Goal: Find specific page/section: Find specific page/section

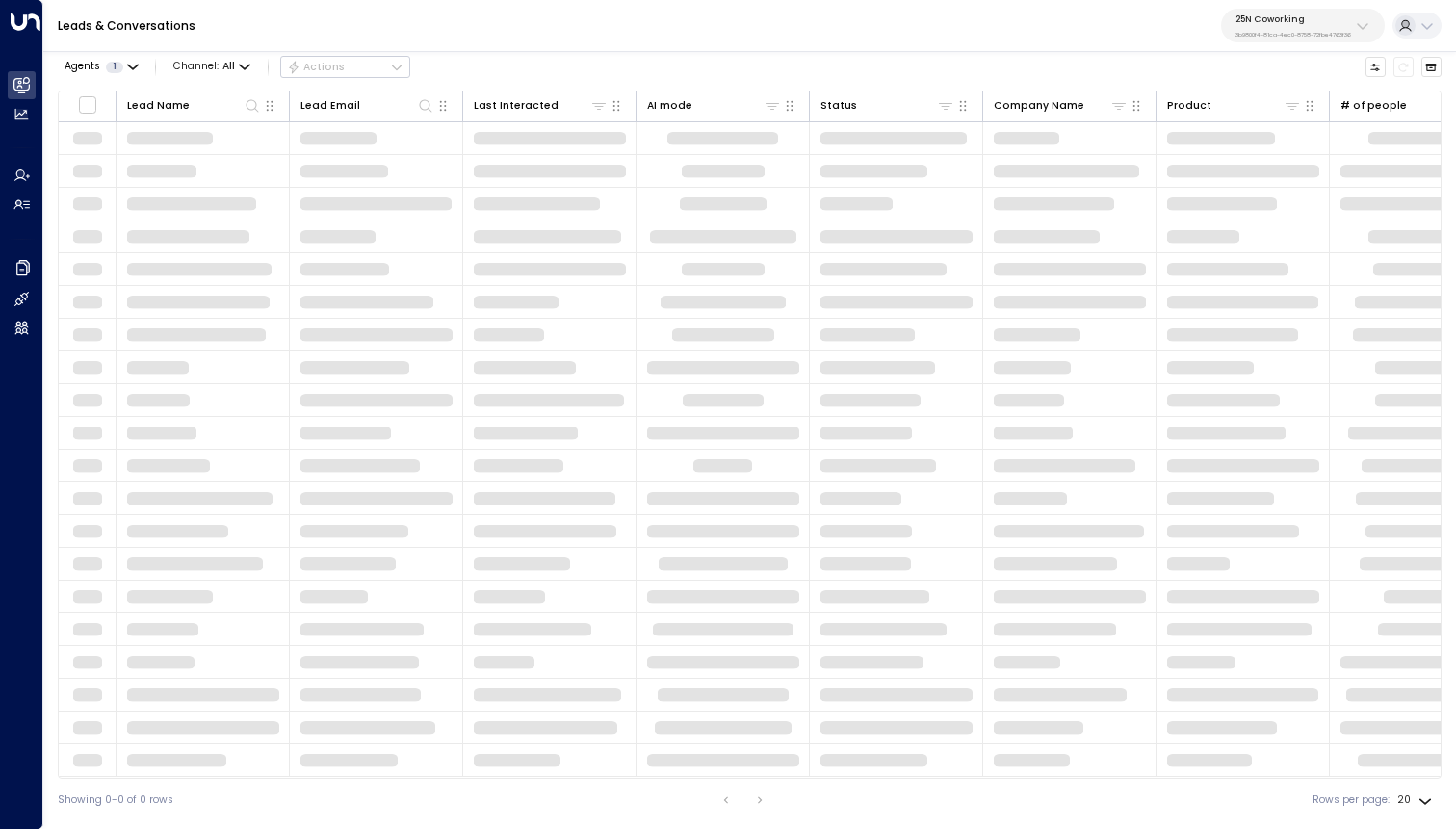
click at [1254, 26] on div "25N Coworking 3b9800f4-81ca-4ec0-8758-72fbe4763f36" at bounding box center [1293, 26] width 116 height 25
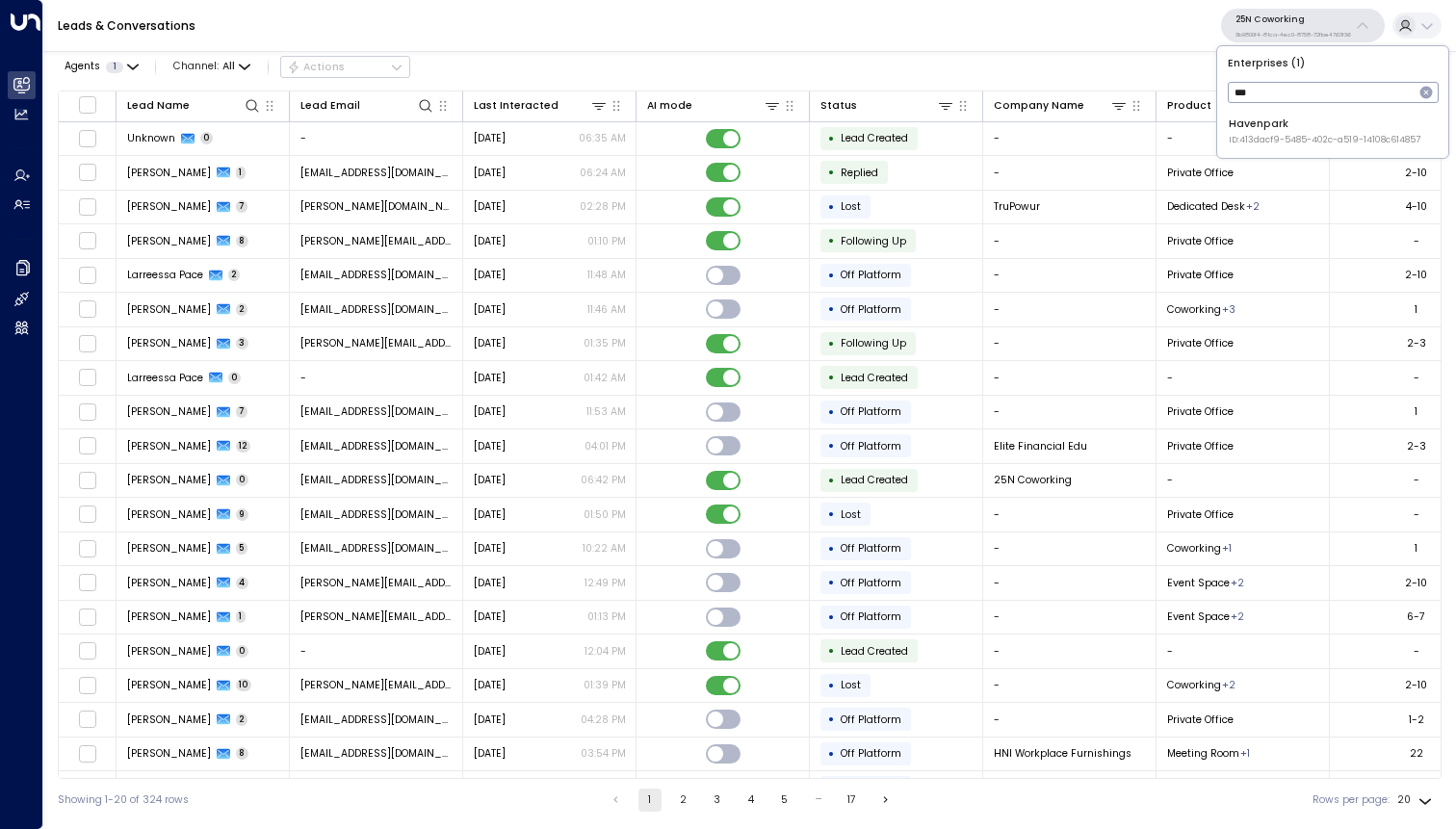
type input "***"
click at [1278, 128] on div "Havenpark ID: 413dacf9-5485-402c-a519-14108c614857" at bounding box center [1323, 132] width 192 height 29
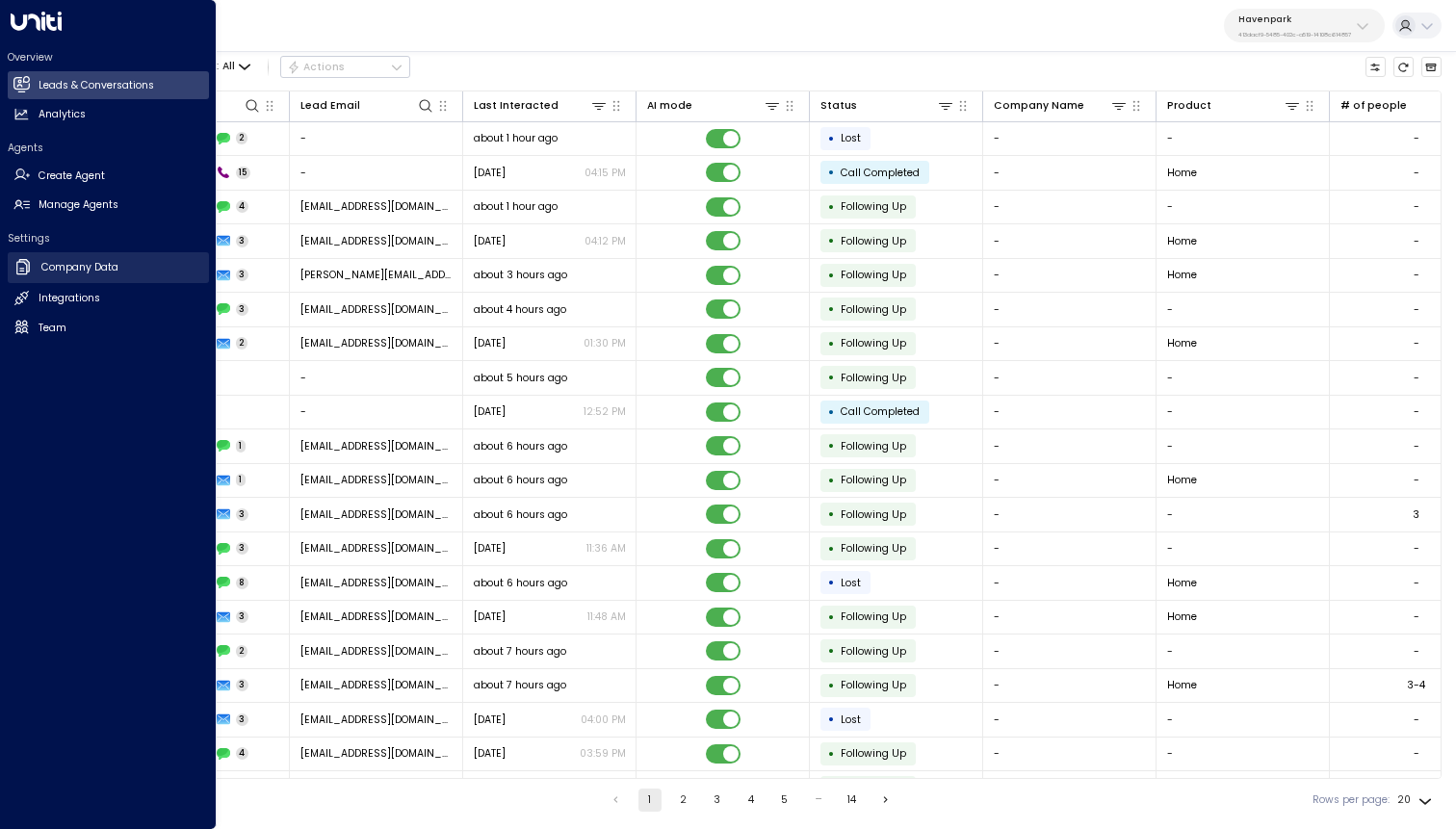
click at [53, 266] on h2 "Company Data" at bounding box center [80, 268] width 77 height 16
